Goal: Information Seeking & Learning: Check status

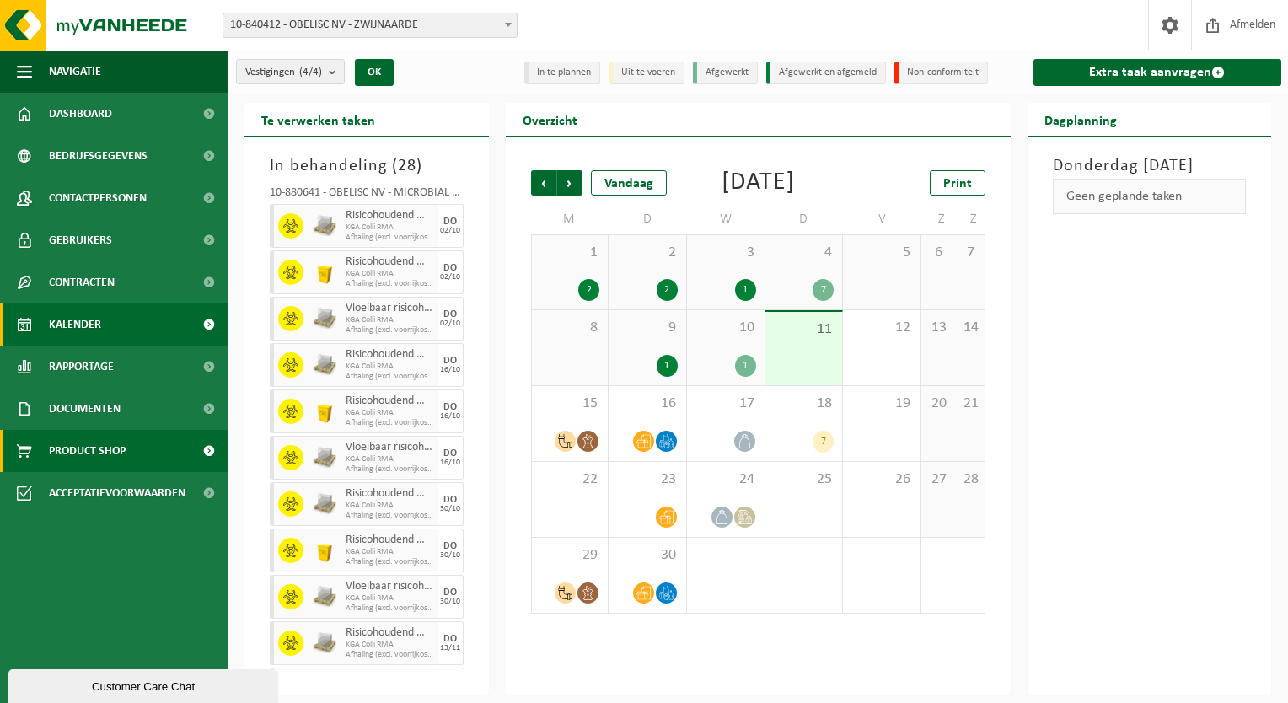
click at [103, 459] on span "Product Shop" at bounding box center [87, 451] width 77 height 42
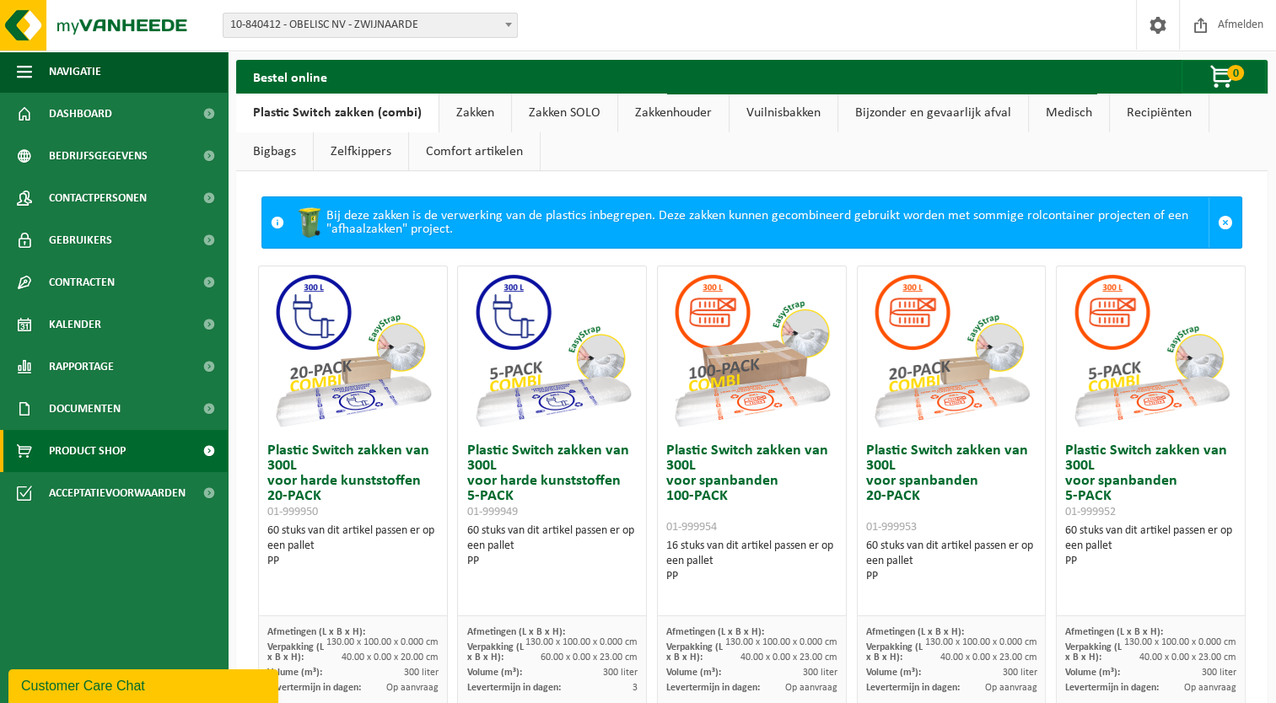
click at [769, 107] on link "Vuilnisbakken" at bounding box center [783, 113] width 108 height 39
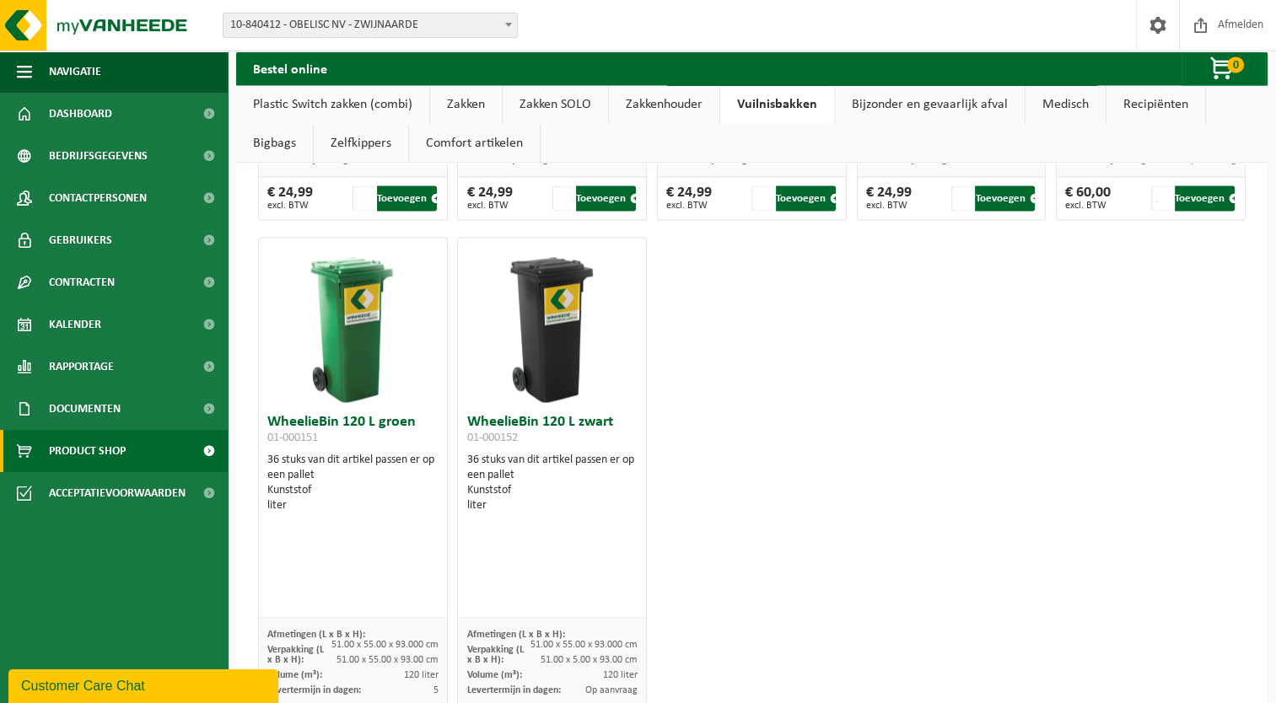
scroll to position [2691, 0]
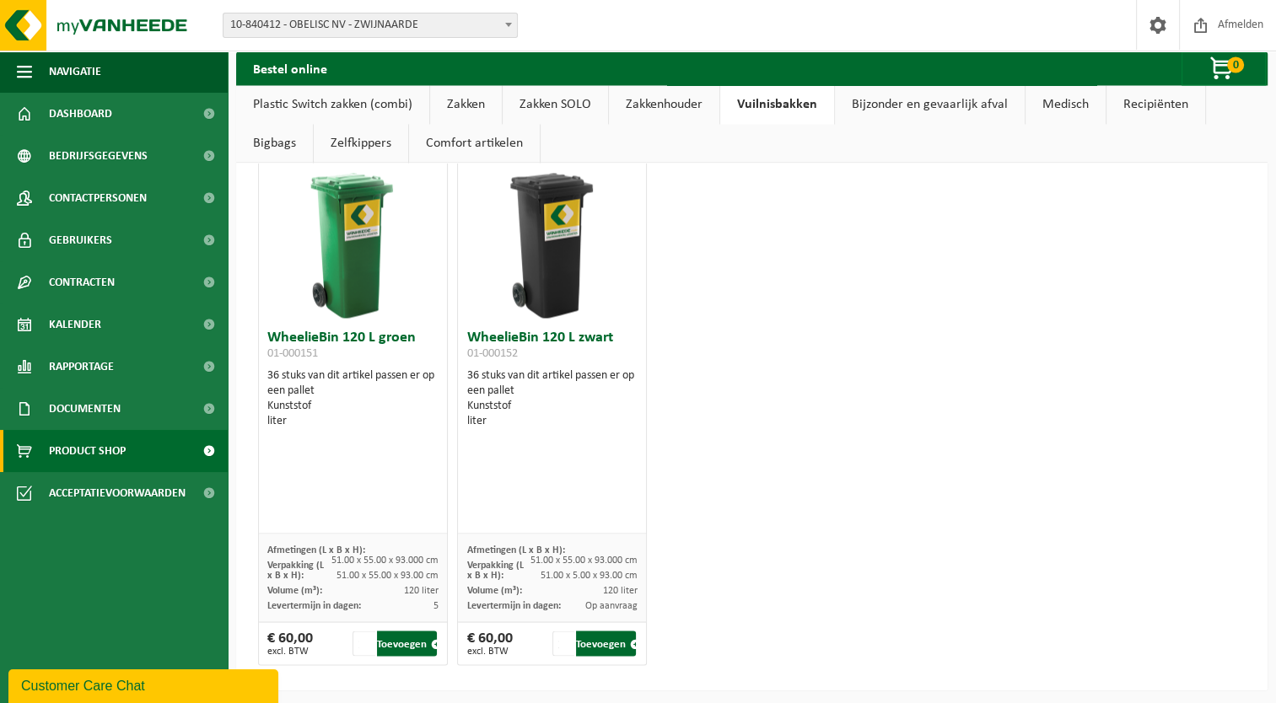
click at [507, 333] on h3 "WheelieBin 120 L zwart 01-000152" at bounding box center [551, 347] width 171 height 34
click at [121, 358] on link "Rapportage" at bounding box center [114, 367] width 228 height 42
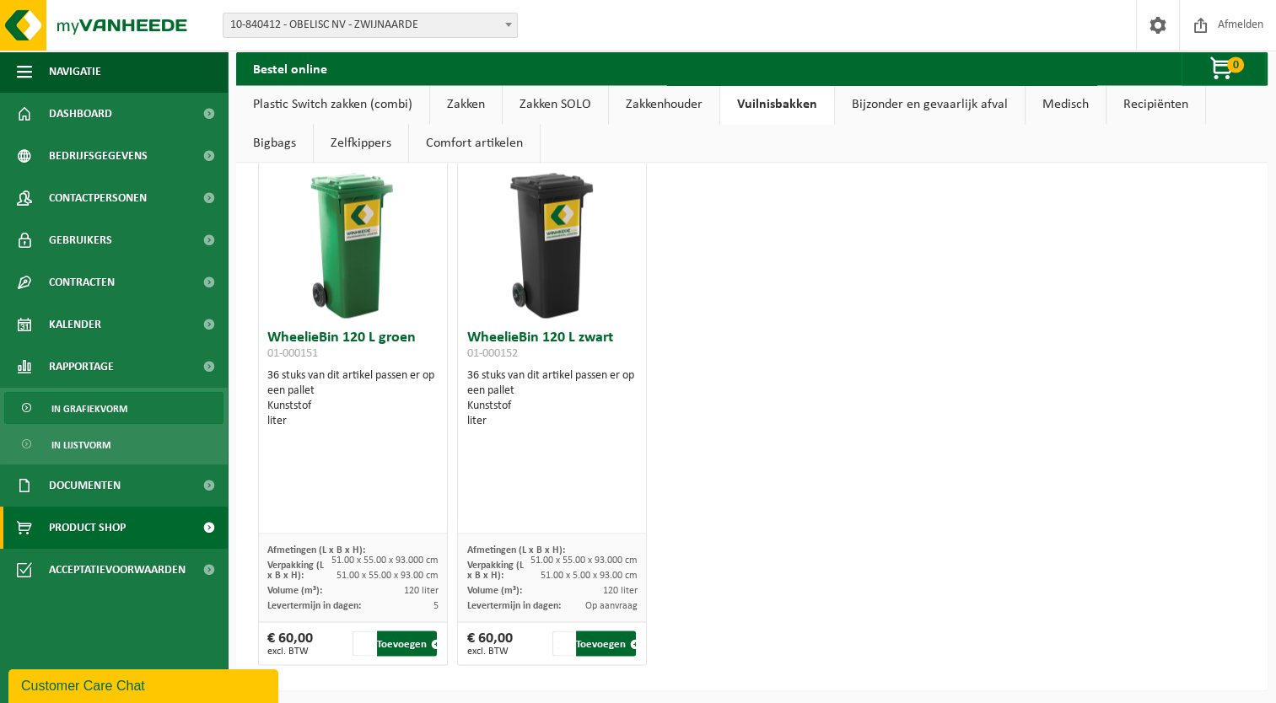
click at [119, 411] on span "In grafiekvorm" at bounding box center [89, 409] width 76 height 32
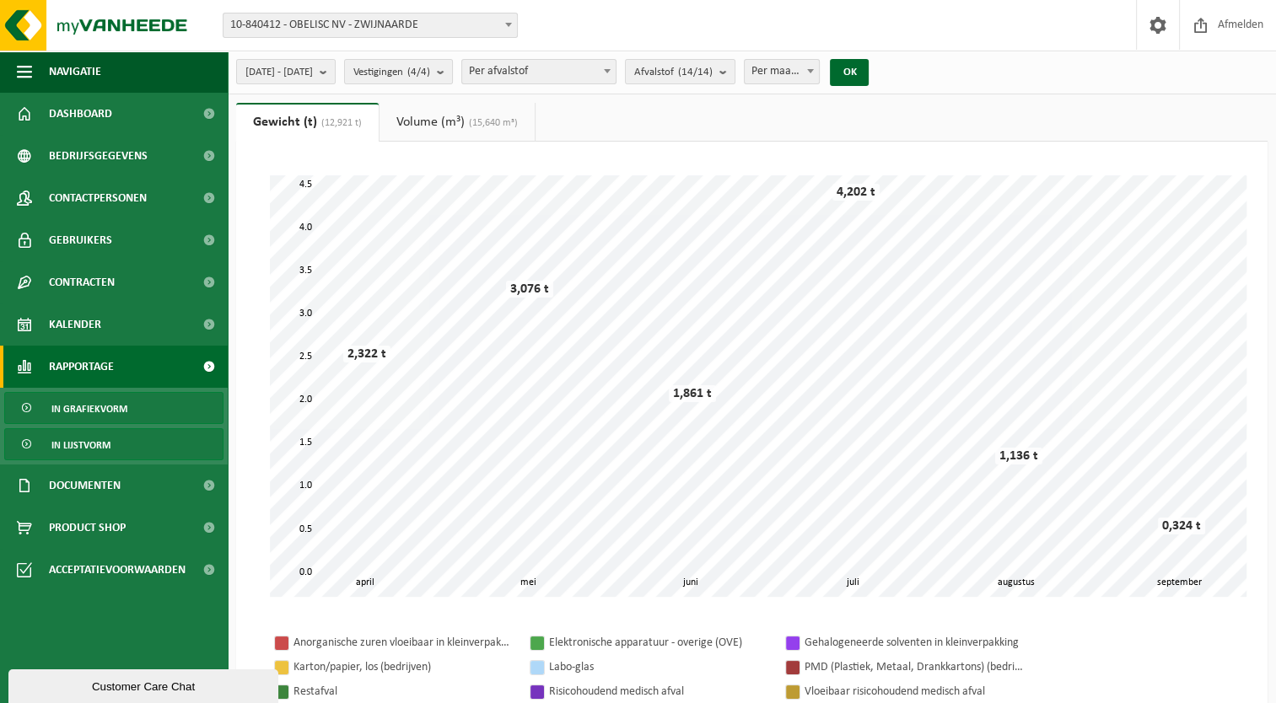
click at [121, 448] on link "In lijstvorm" at bounding box center [113, 444] width 219 height 32
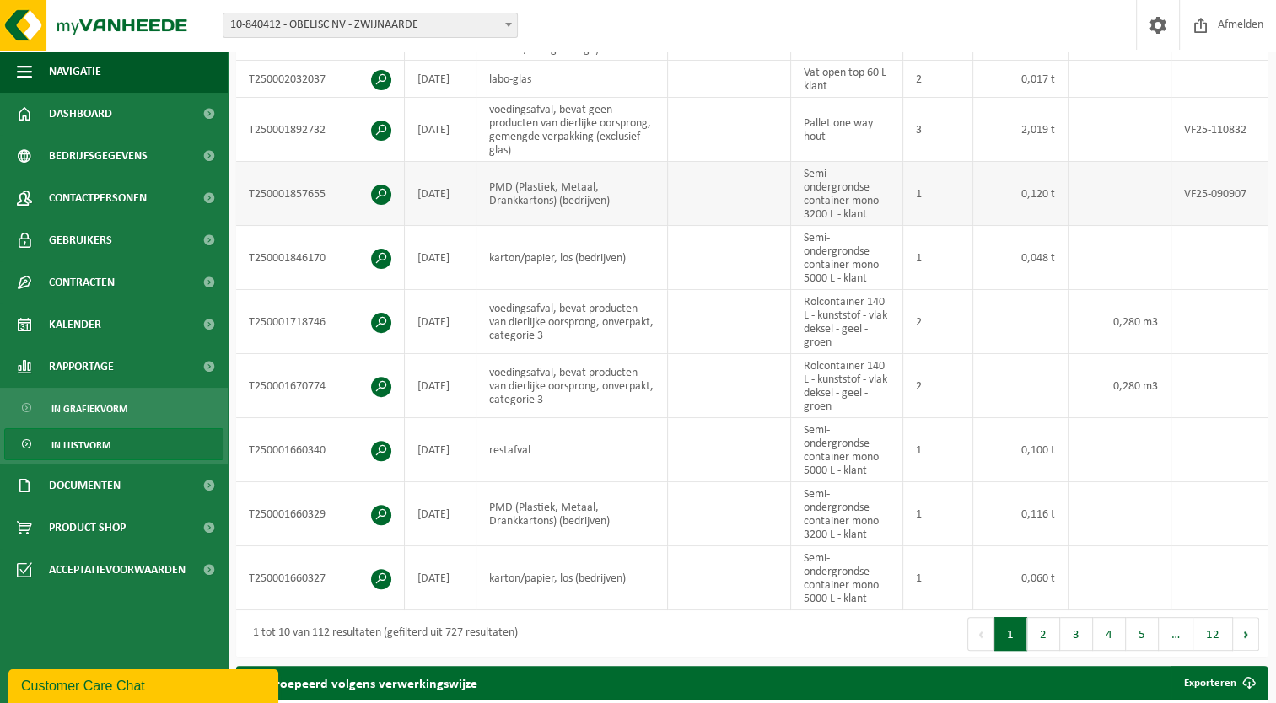
scroll to position [506, 0]
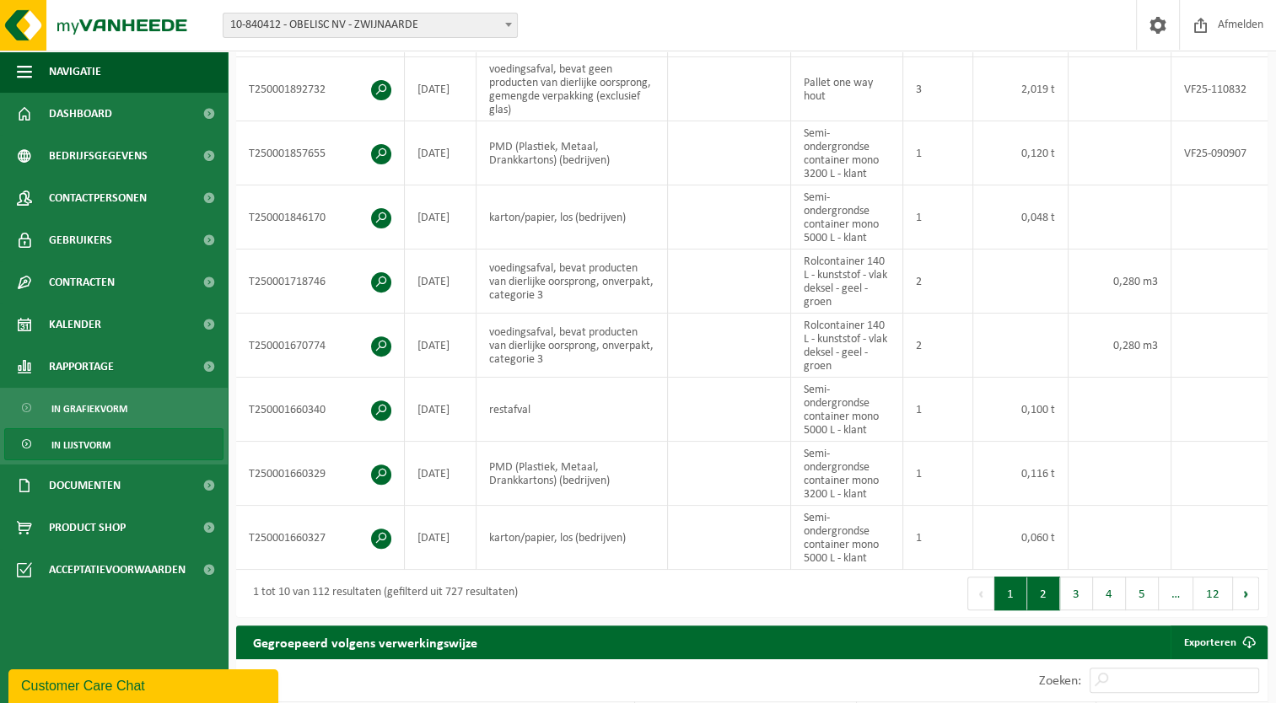
click at [1049, 603] on button "2" at bounding box center [1043, 594] width 33 height 34
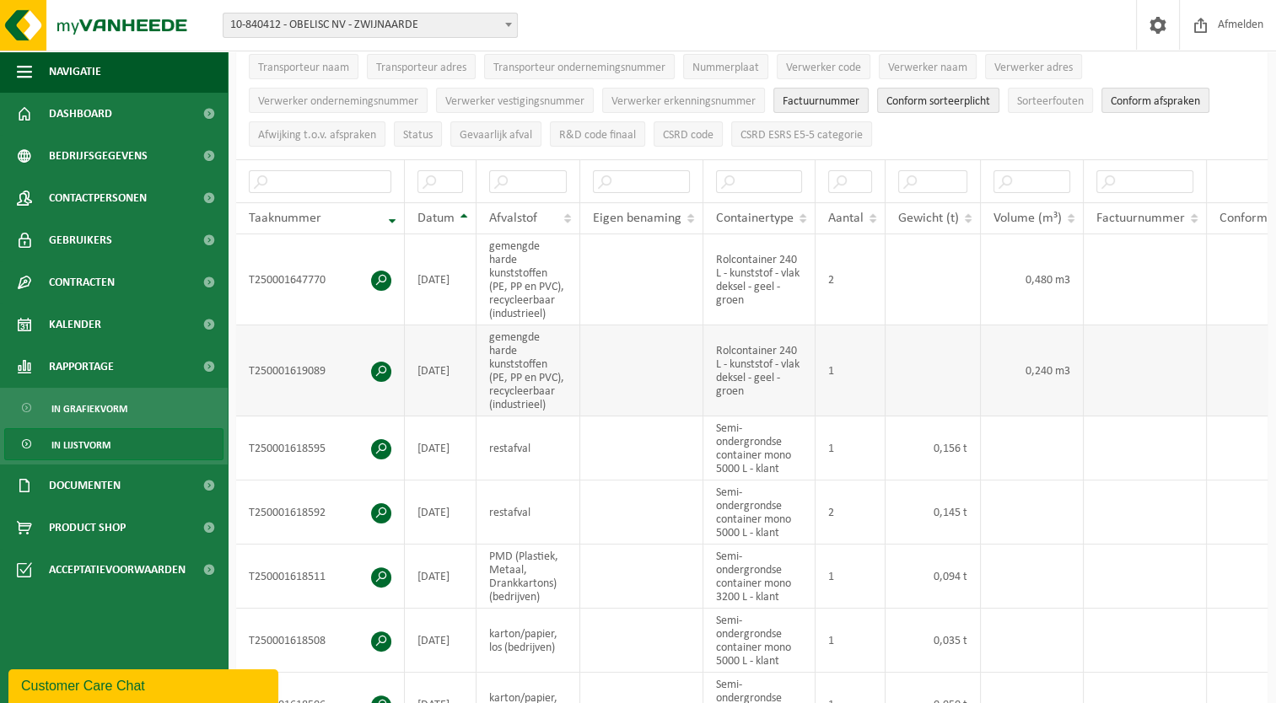
scroll to position [196, 0]
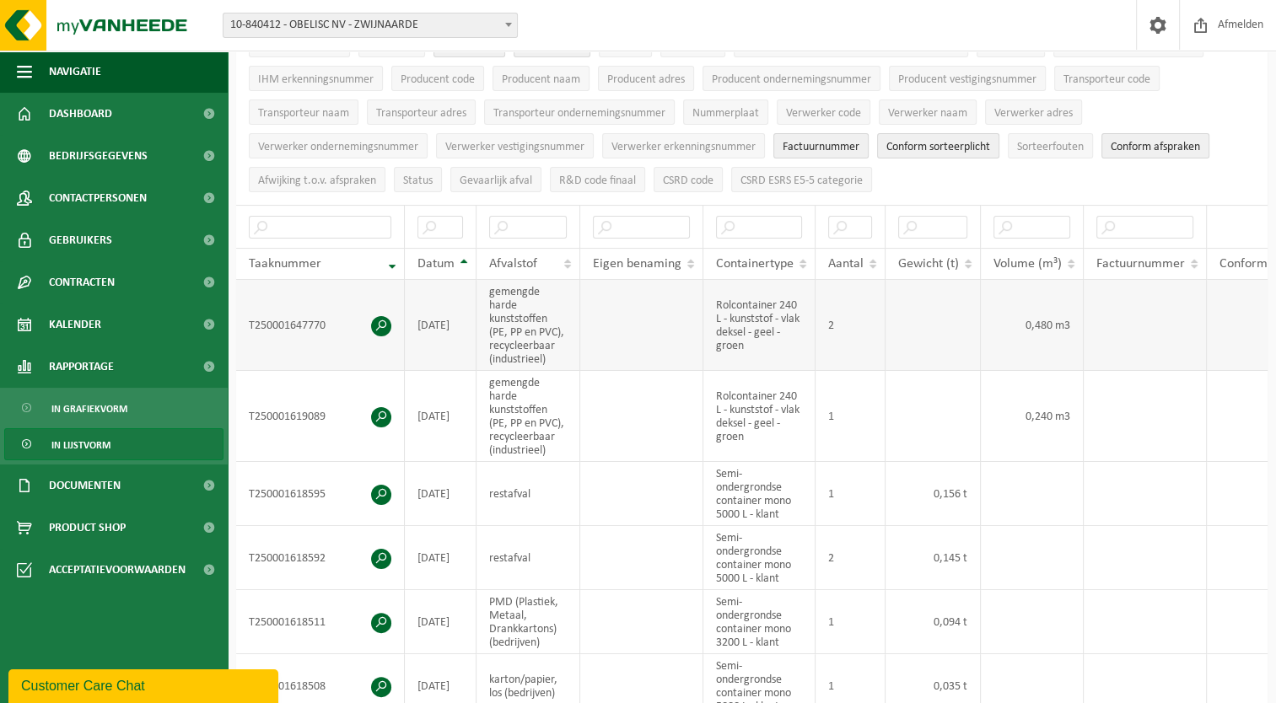
click at [374, 322] on span at bounding box center [381, 326] width 20 height 20
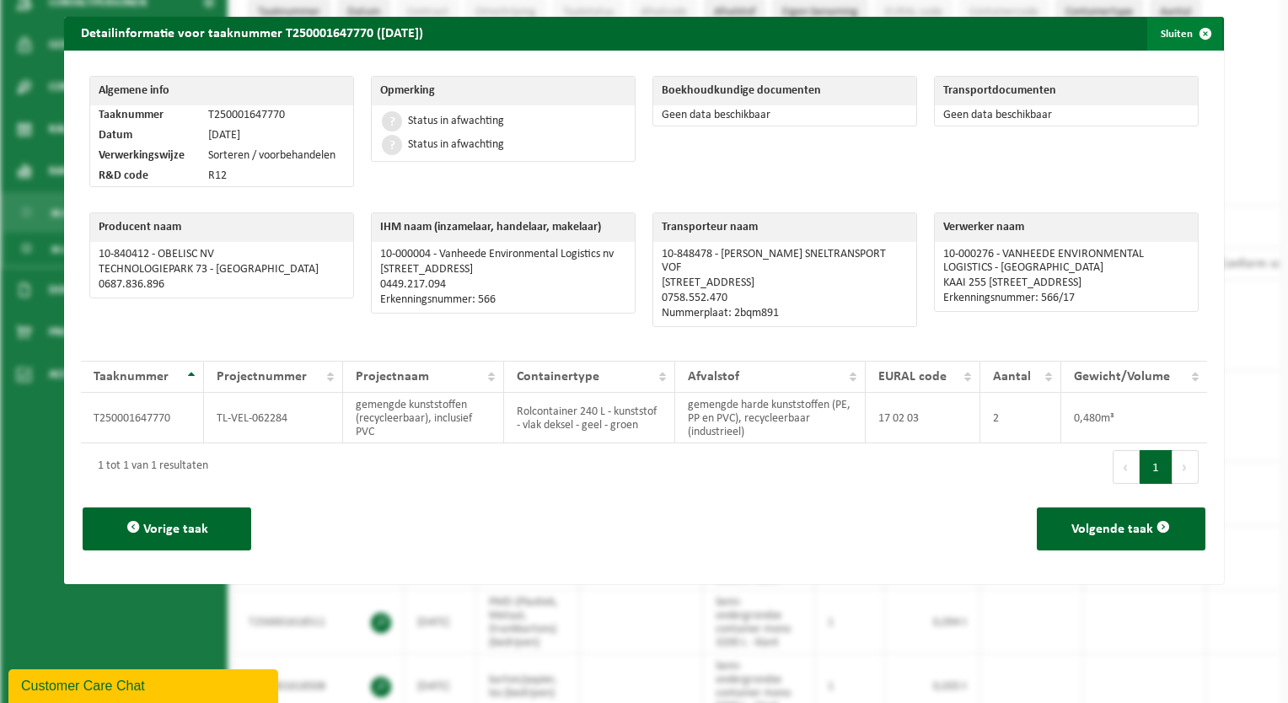
click at [1199, 41] on span "button" at bounding box center [1206, 34] width 34 height 34
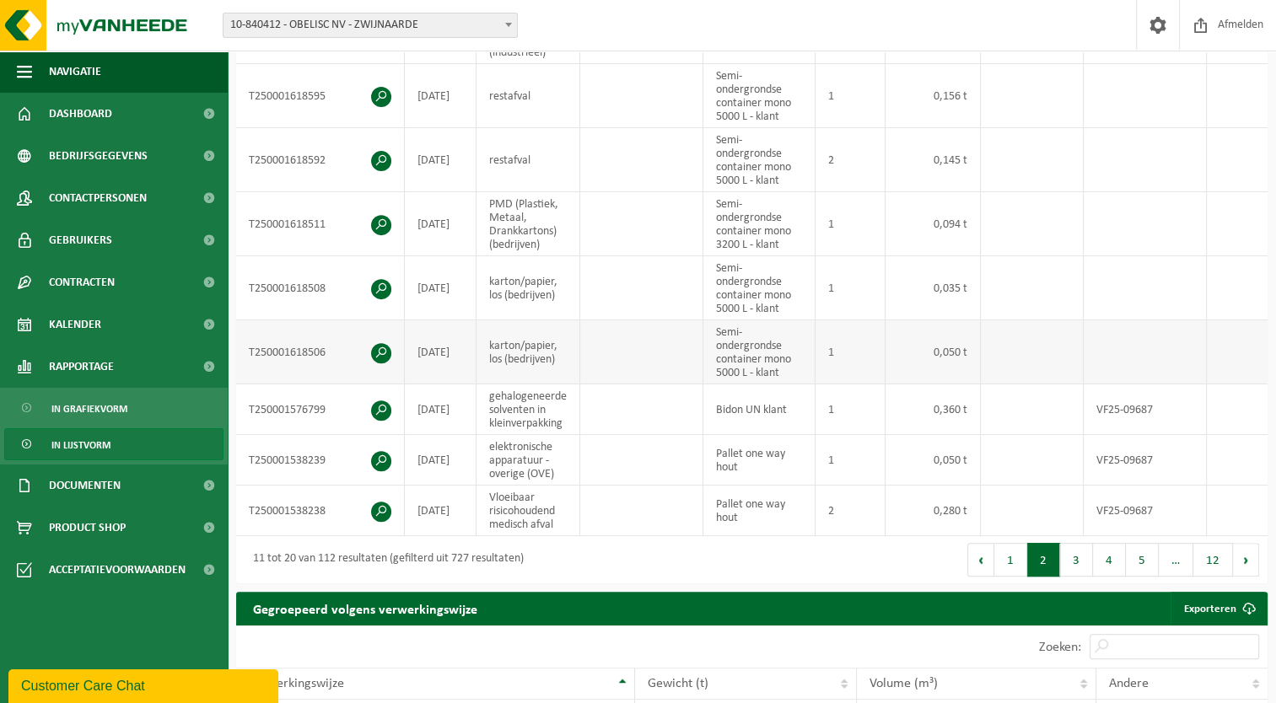
scroll to position [617, 0]
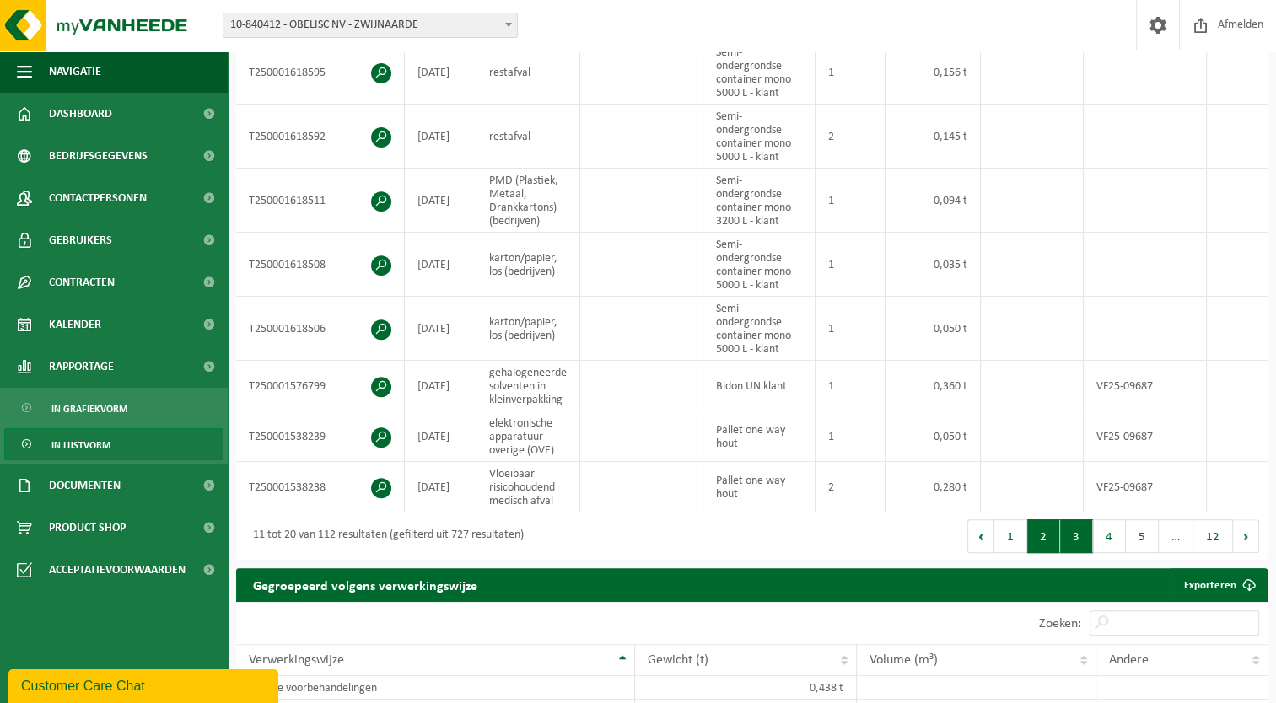
click at [1072, 534] on button "3" at bounding box center [1076, 536] width 33 height 34
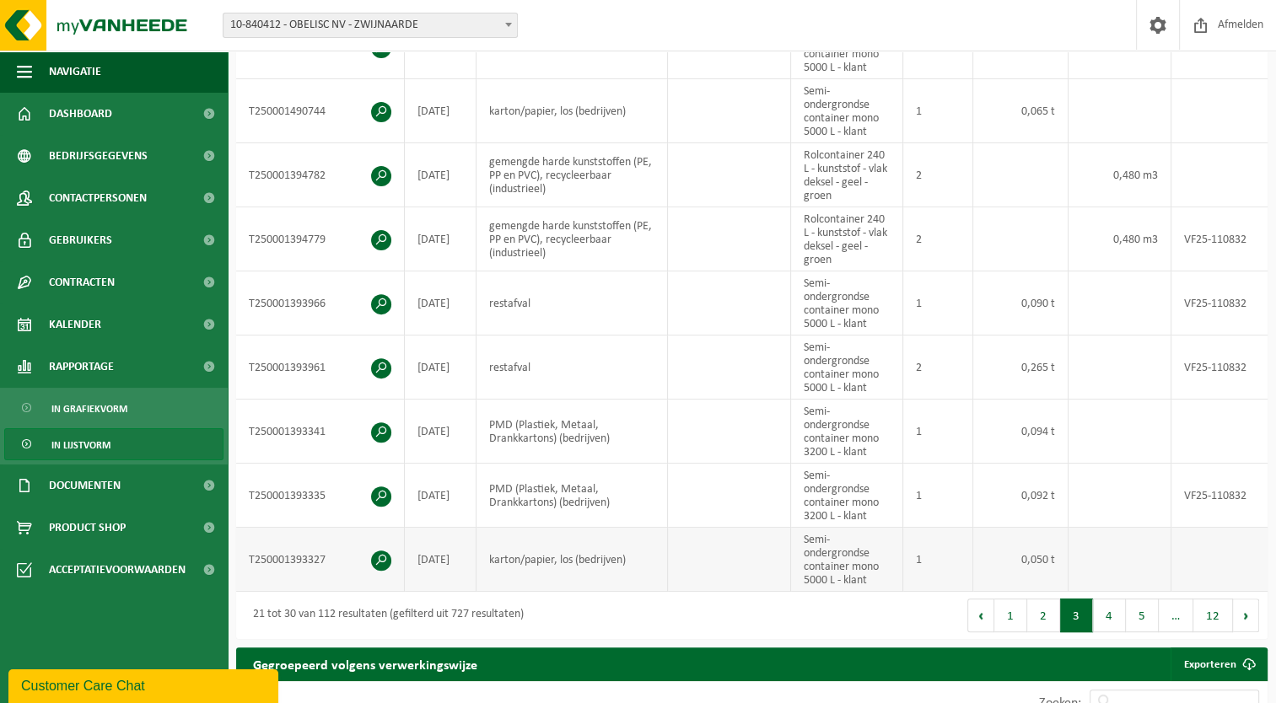
scroll to position [519, 0]
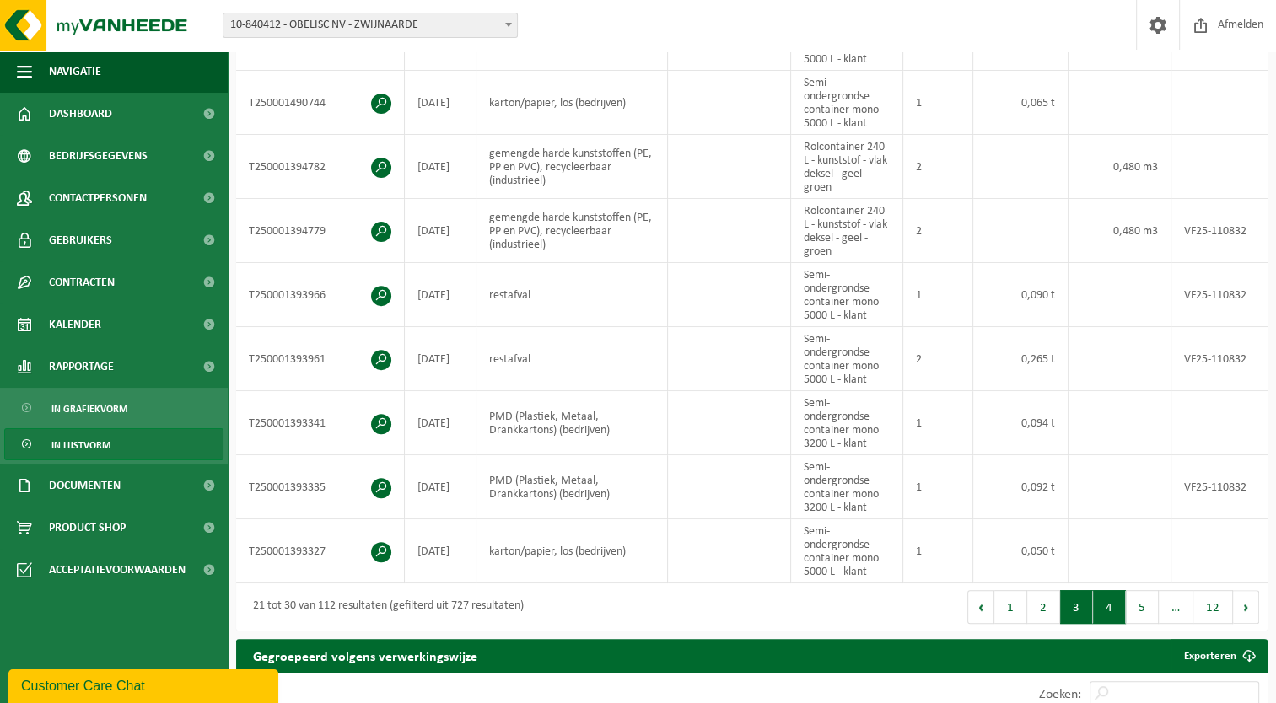
click at [1104, 617] on button "4" at bounding box center [1109, 607] width 33 height 34
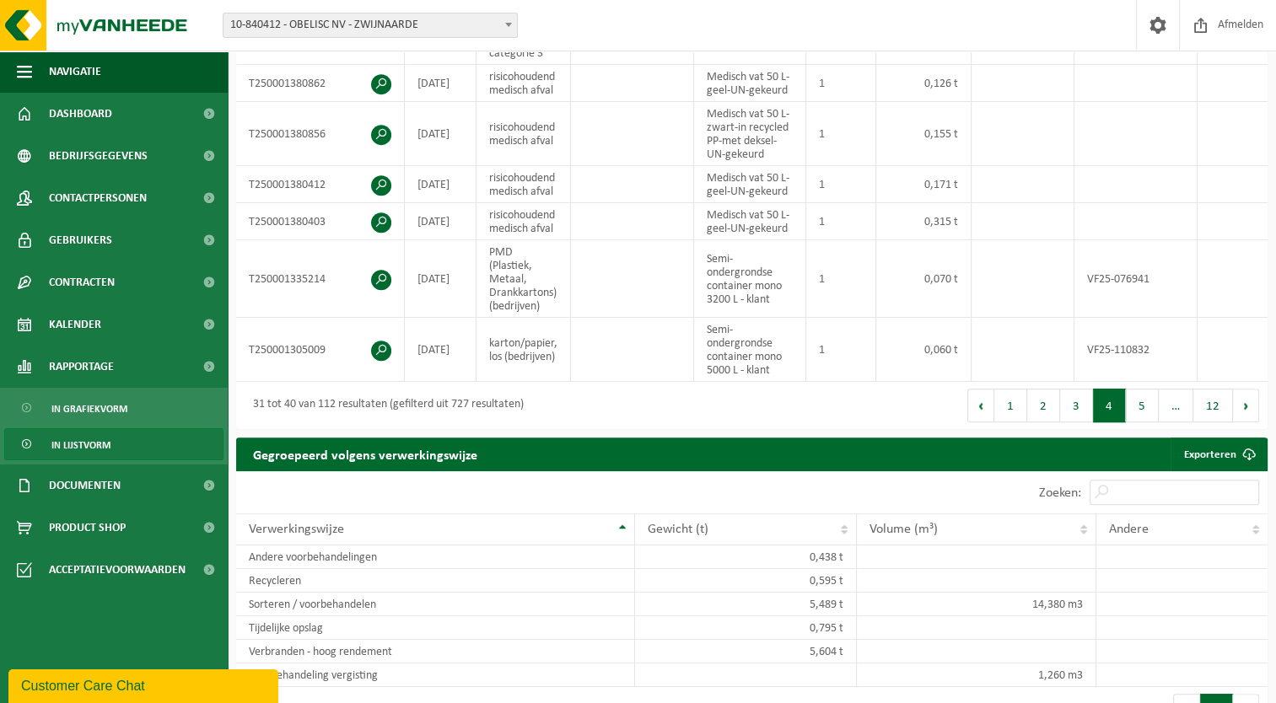
scroll to position [786, 0]
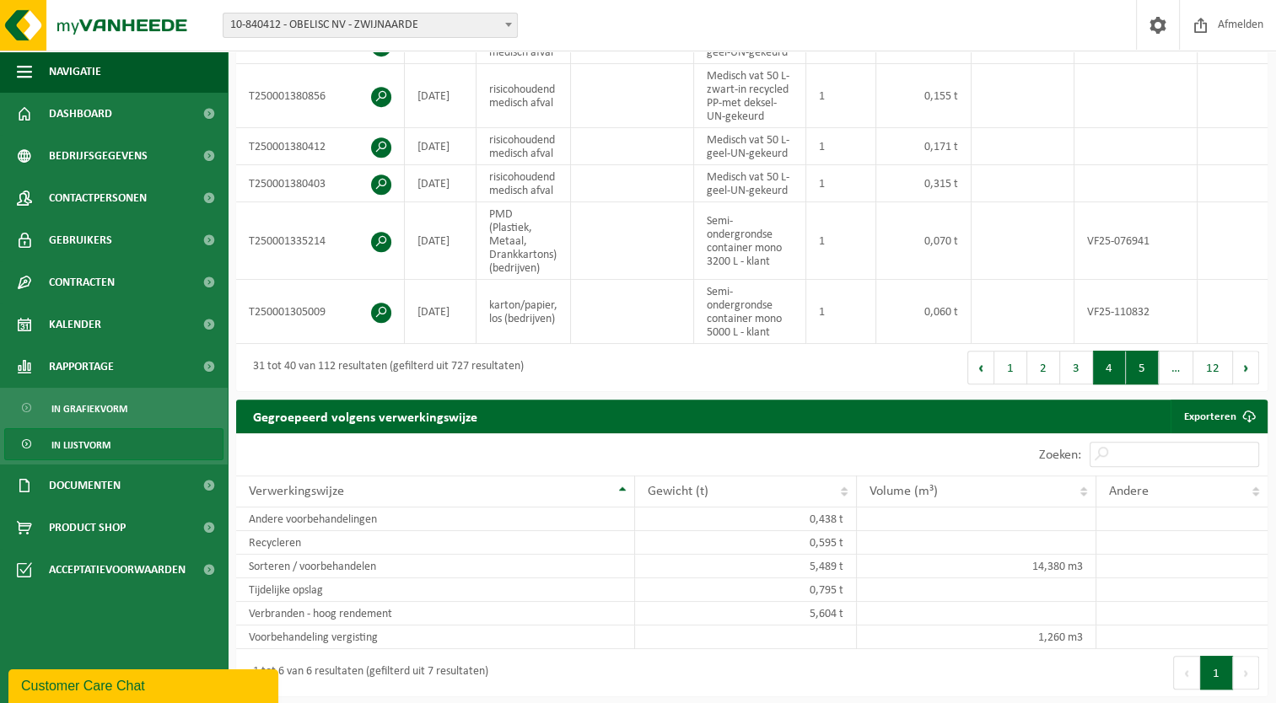
click at [1137, 383] on button "5" at bounding box center [1141, 368] width 33 height 34
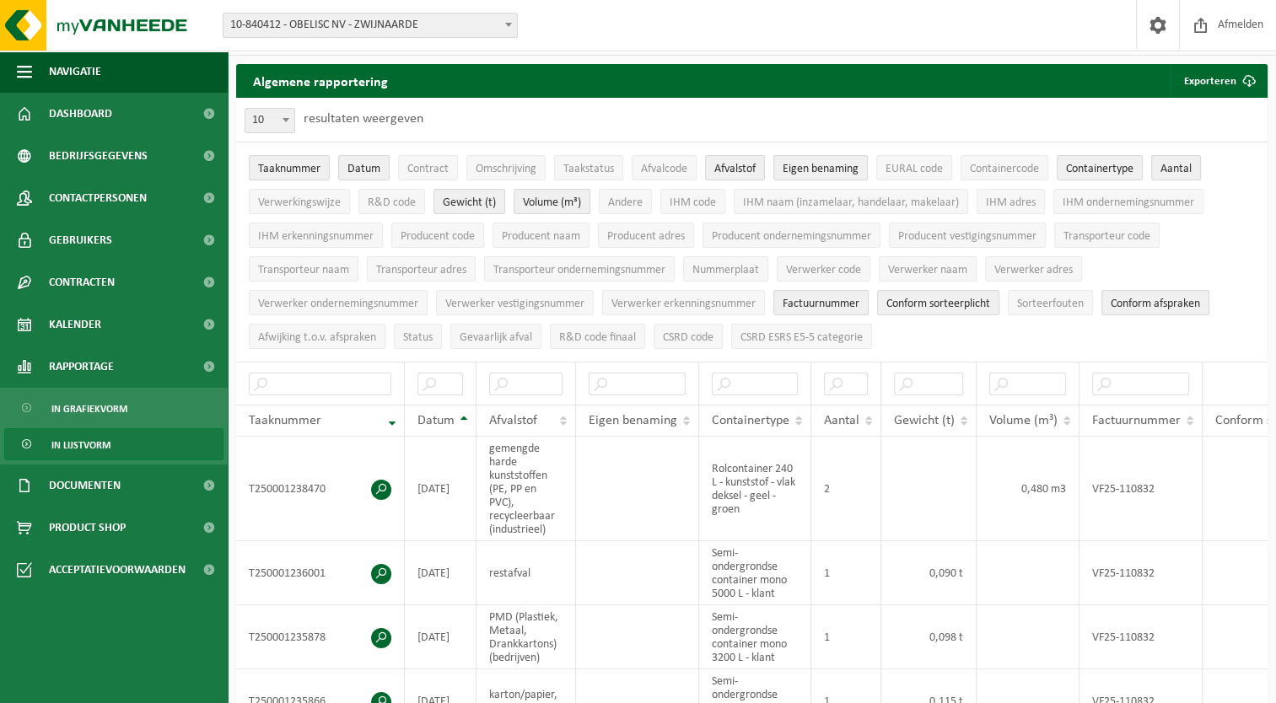
scroll to position [0, 0]
